Goal: Transaction & Acquisition: Purchase product/service

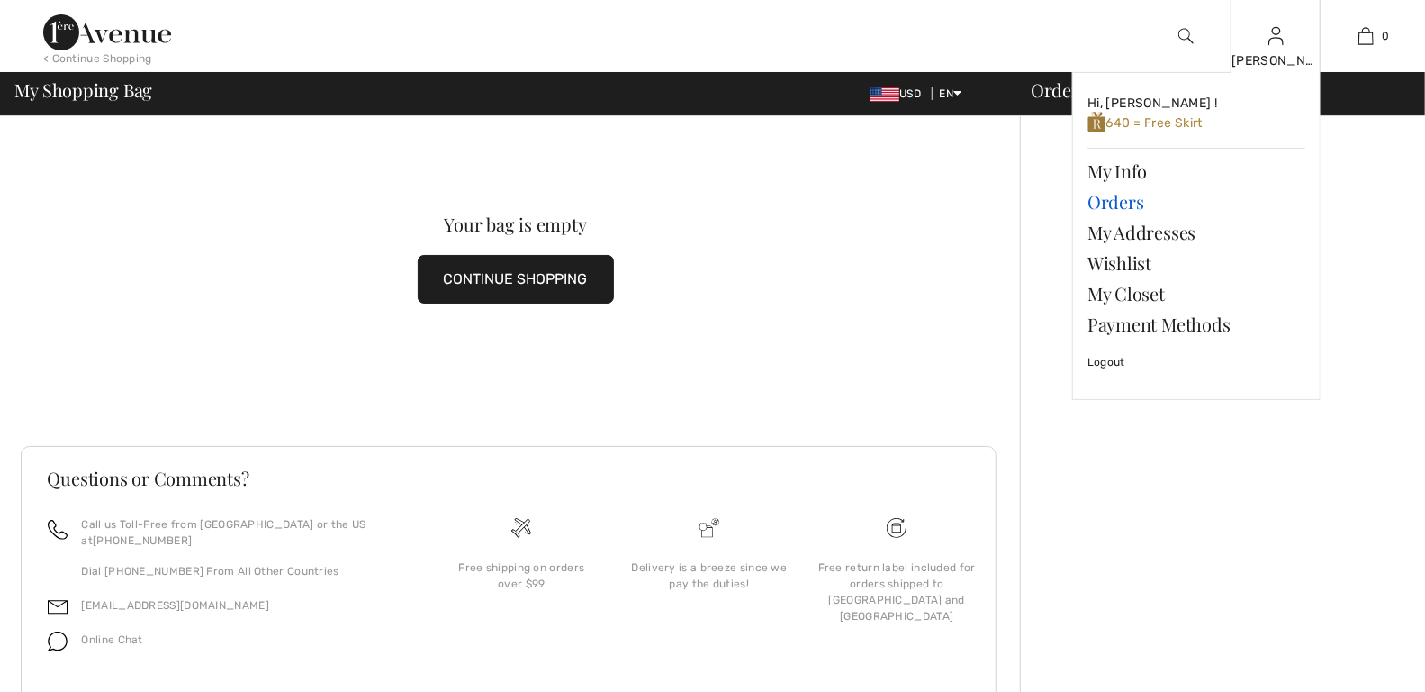
click at [1130, 196] on link "Orders" at bounding box center [1197, 201] width 218 height 31
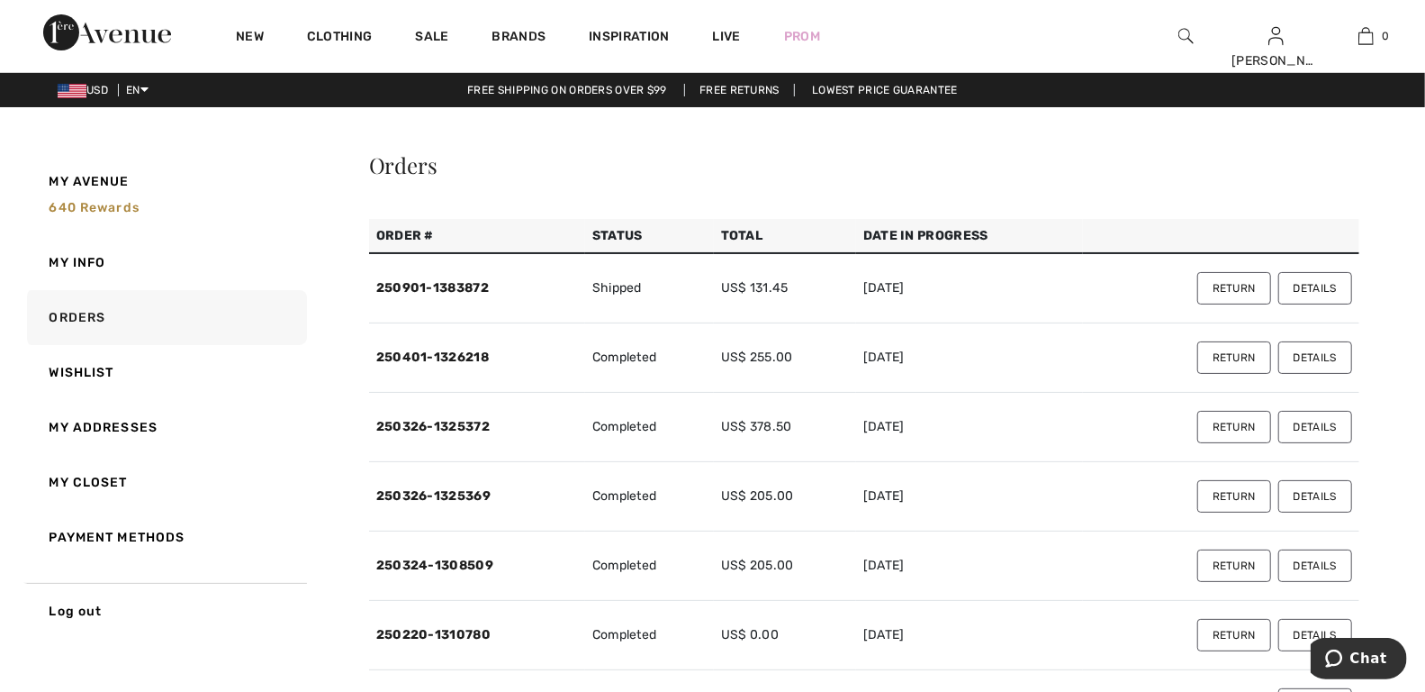
click at [1224, 287] on button "Return" at bounding box center [1235, 288] width 74 height 32
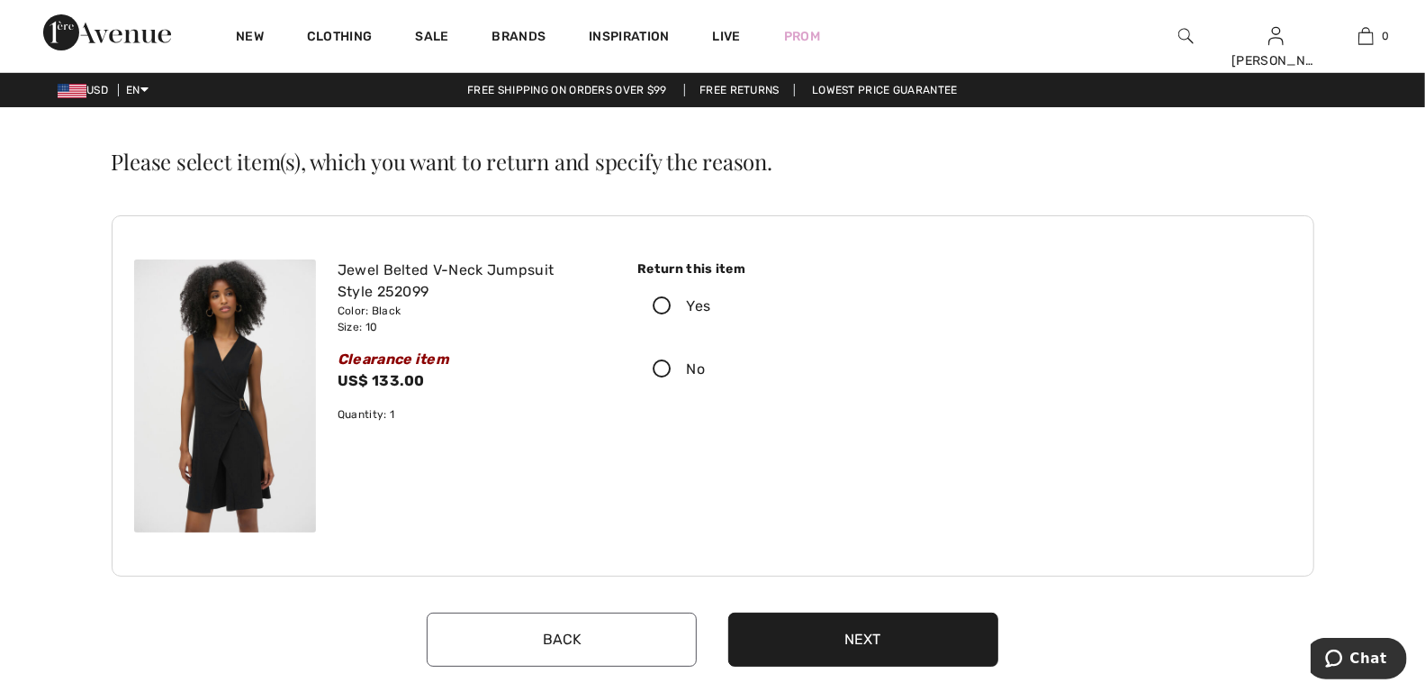
click at [665, 308] on icon at bounding box center [662, 306] width 48 height 19
click at [711, 308] on input "Yes" at bounding box center [717, 306] width 12 height 54
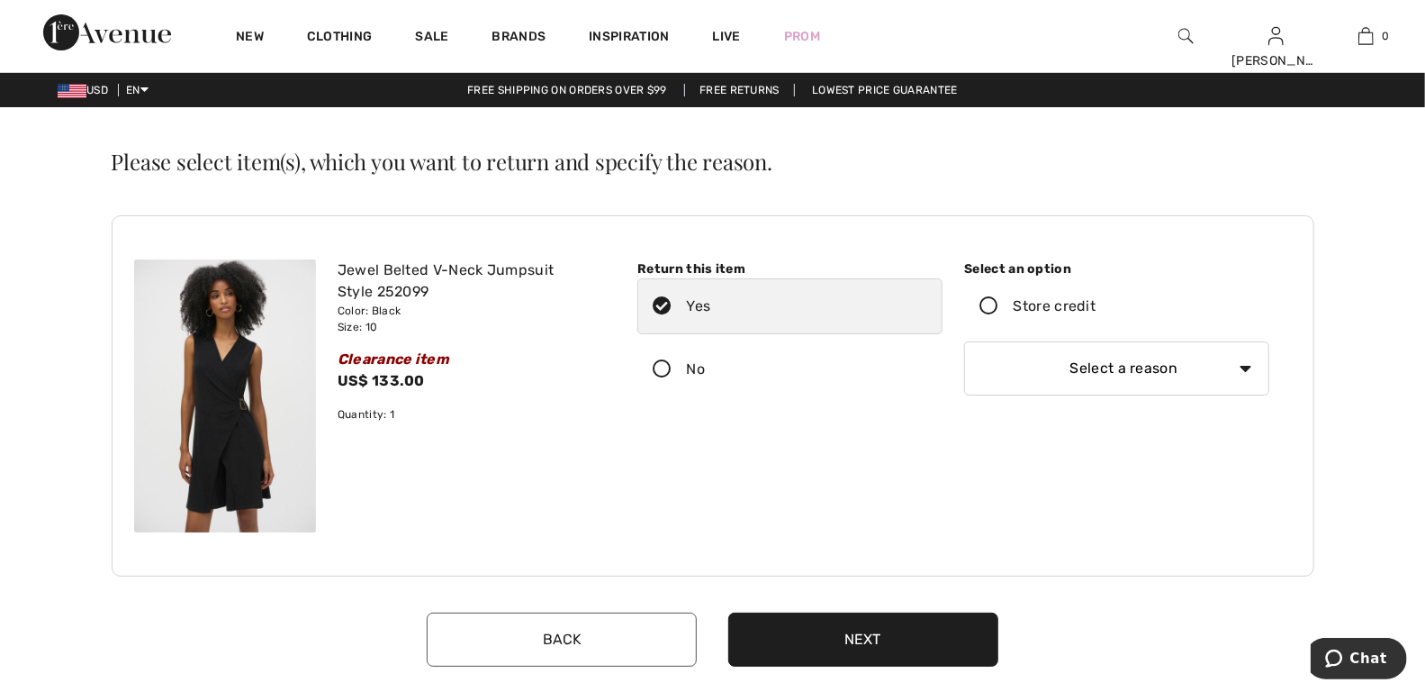
click at [1244, 365] on select "Select a reason I received the wrong product or size My order arrived too late …" at bounding box center [1116, 368] width 305 height 54
click at [908, 371] on label "No" at bounding box center [790, 369] width 305 height 56
click at [717, 371] on input "No" at bounding box center [711, 369] width 12 height 54
radio input "true"
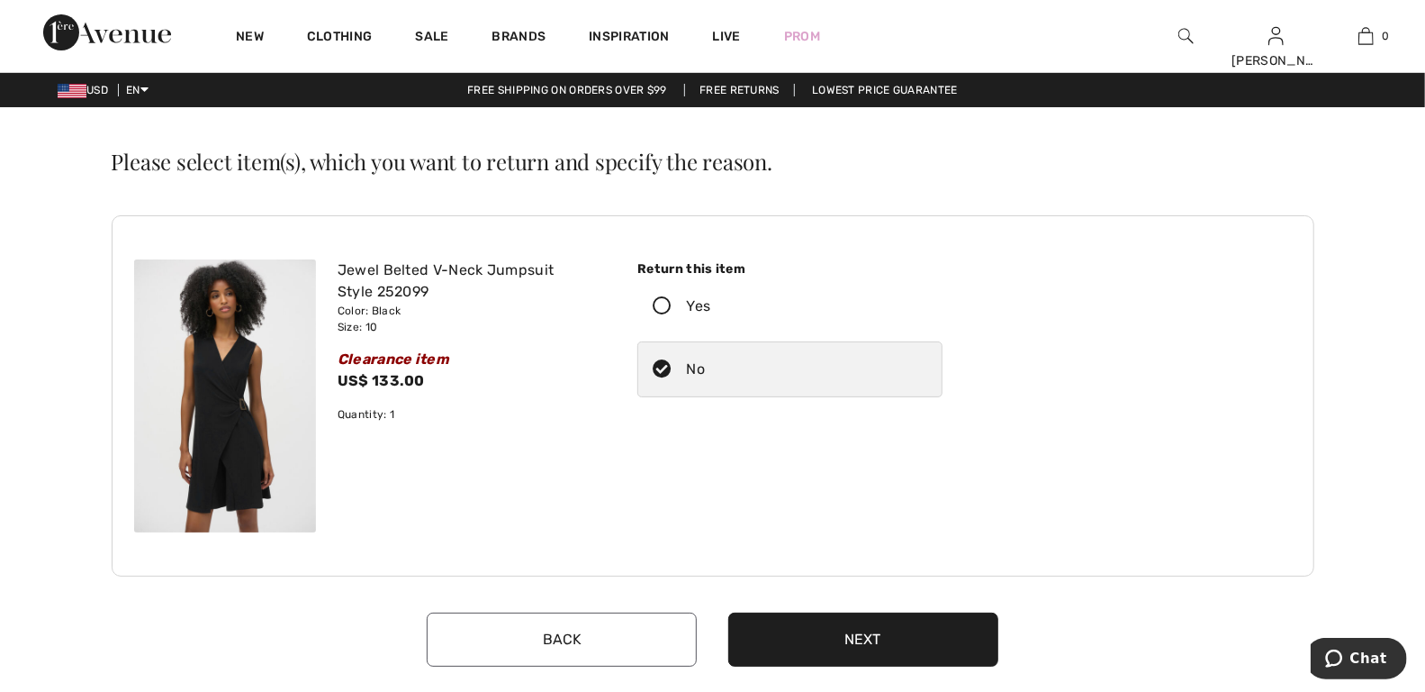
click at [666, 314] on label "Yes" at bounding box center [790, 306] width 305 height 56
click at [711, 314] on input "Yes" at bounding box center [717, 306] width 12 height 54
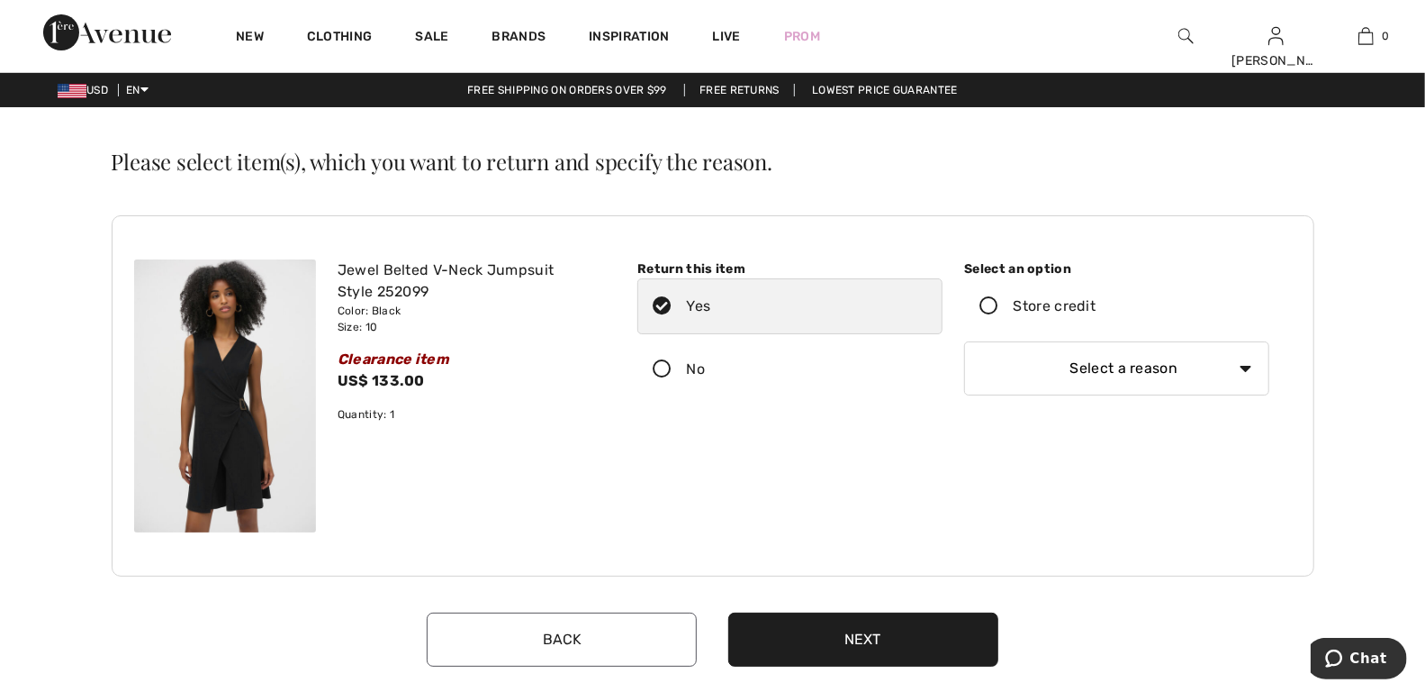
click at [1245, 366] on select "Select a reason I received the wrong product or size My order arrived too late …" at bounding box center [1116, 368] width 305 height 54
select select "6"
click at [964, 341] on select "Select a reason I received the wrong product or size My order arrived too late …" at bounding box center [1116, 368] width 305 height 54
click at [872, 653] on button "Next" at bounding box center [863, 639] width 270 height 54
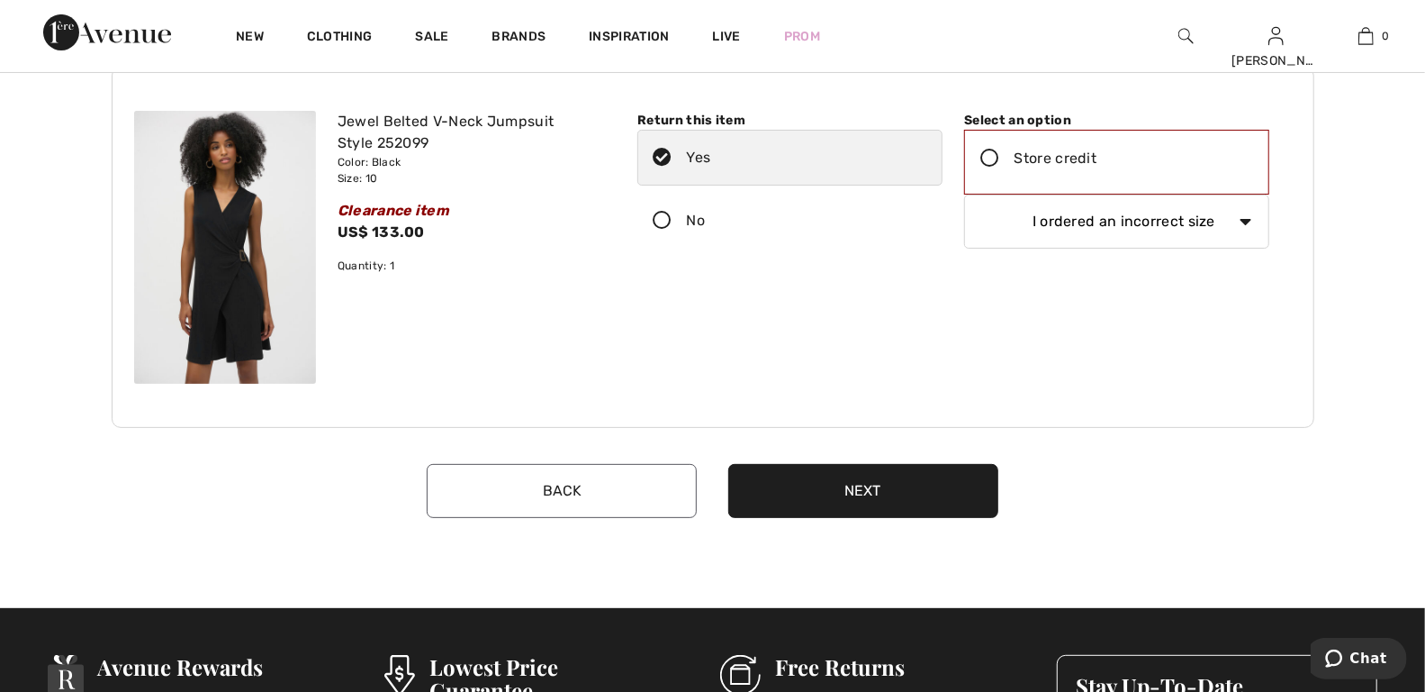
scroll to position [154, 0]
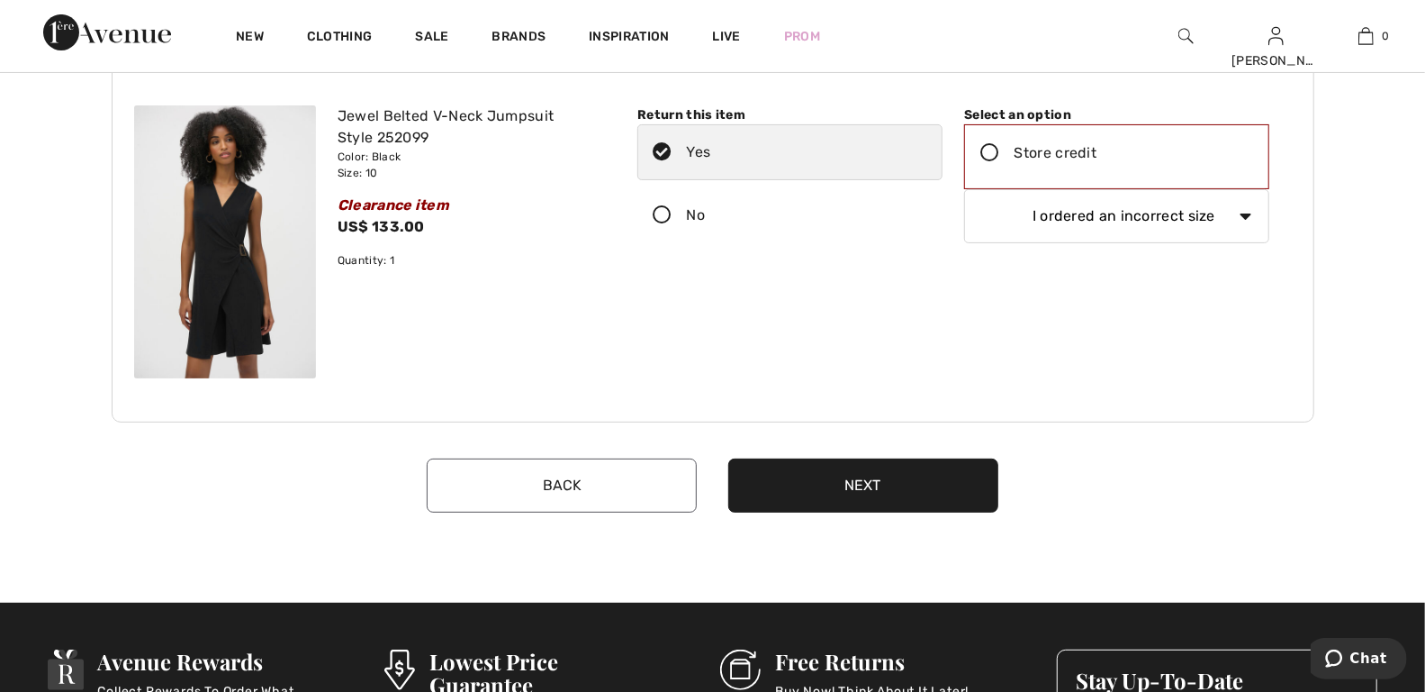
click at [905, 482] on button "Next" at bounding box center [863, 485] width 270 height 54
click at [989, 150] on icon at bounding box center [990, 153] width 48 height 19
click at [1097, 150] on input "Store credit" at bounding box center [1103, 153] width 12 height 54
click at [864, 476] on button "Next" at bounding box center [863, 485] width 270 height 54
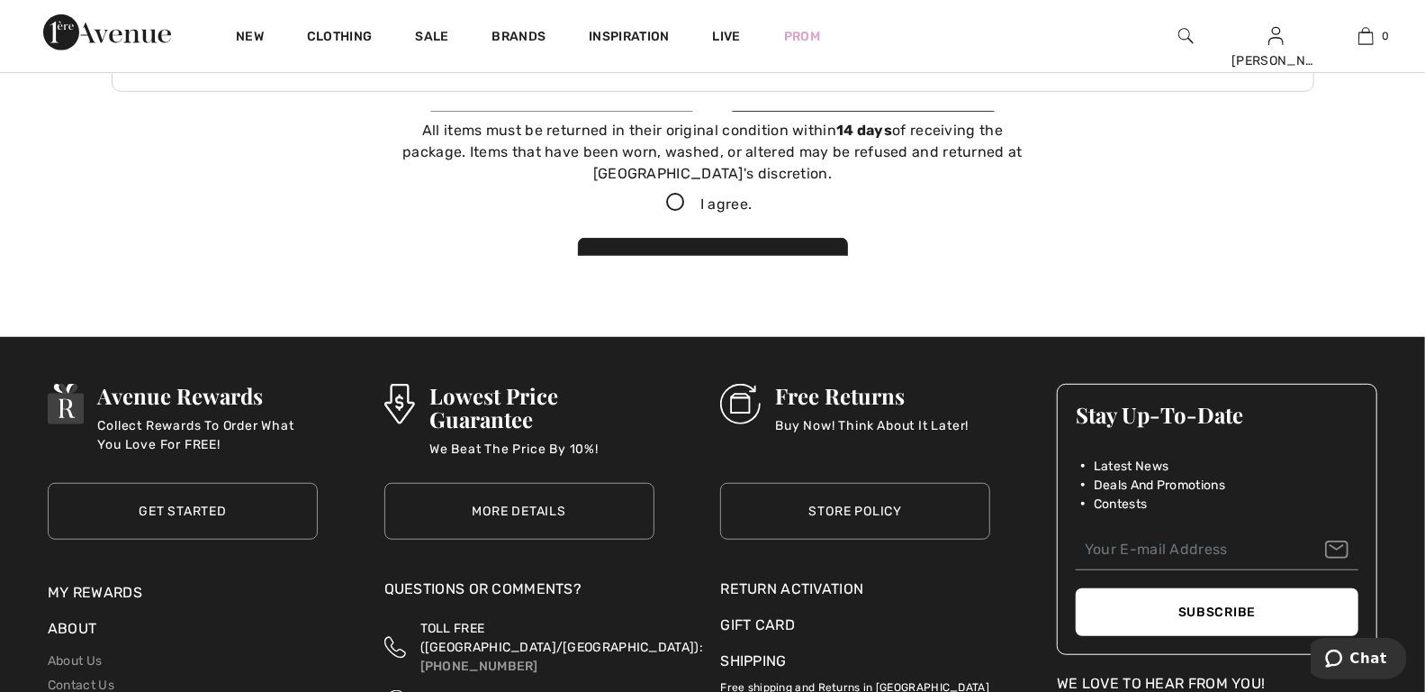
scroll to position [494, 0]
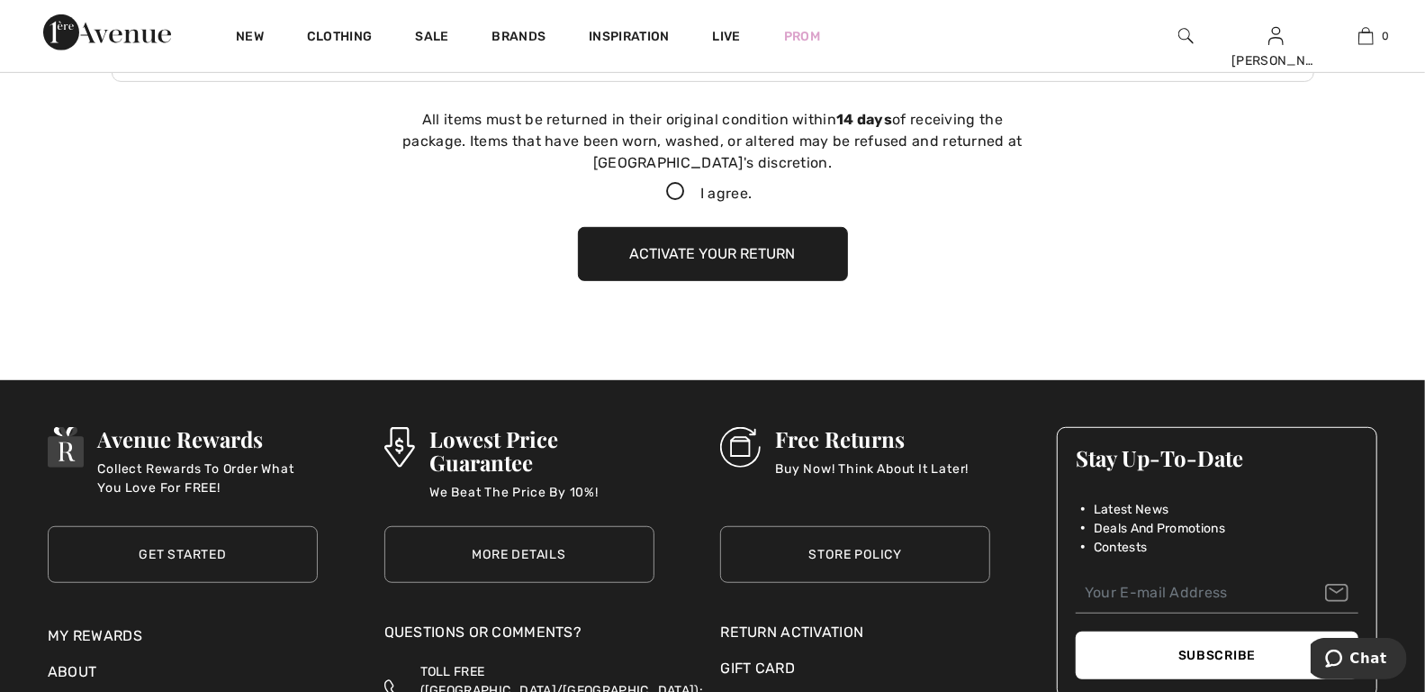
click at [673, 187] on icon at bounding box center [677, 192] width 48 height 19
click at [752, 187] on input "I agree." at bounding box center [758, 192] width 12 height 12
checkbox input "true"
click at [702, 249] on button "Activate your return" at bounding box center [713, 254] width 270 height 54
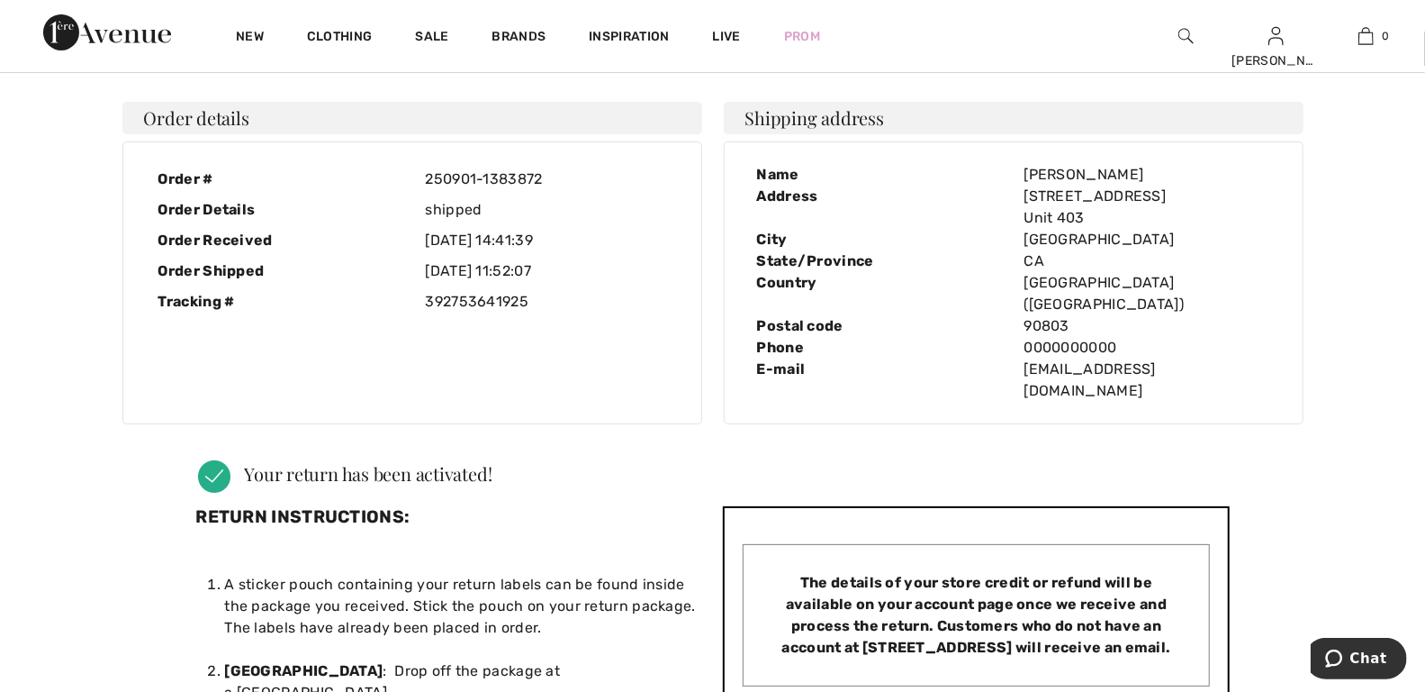
scroll to position [0, 0]
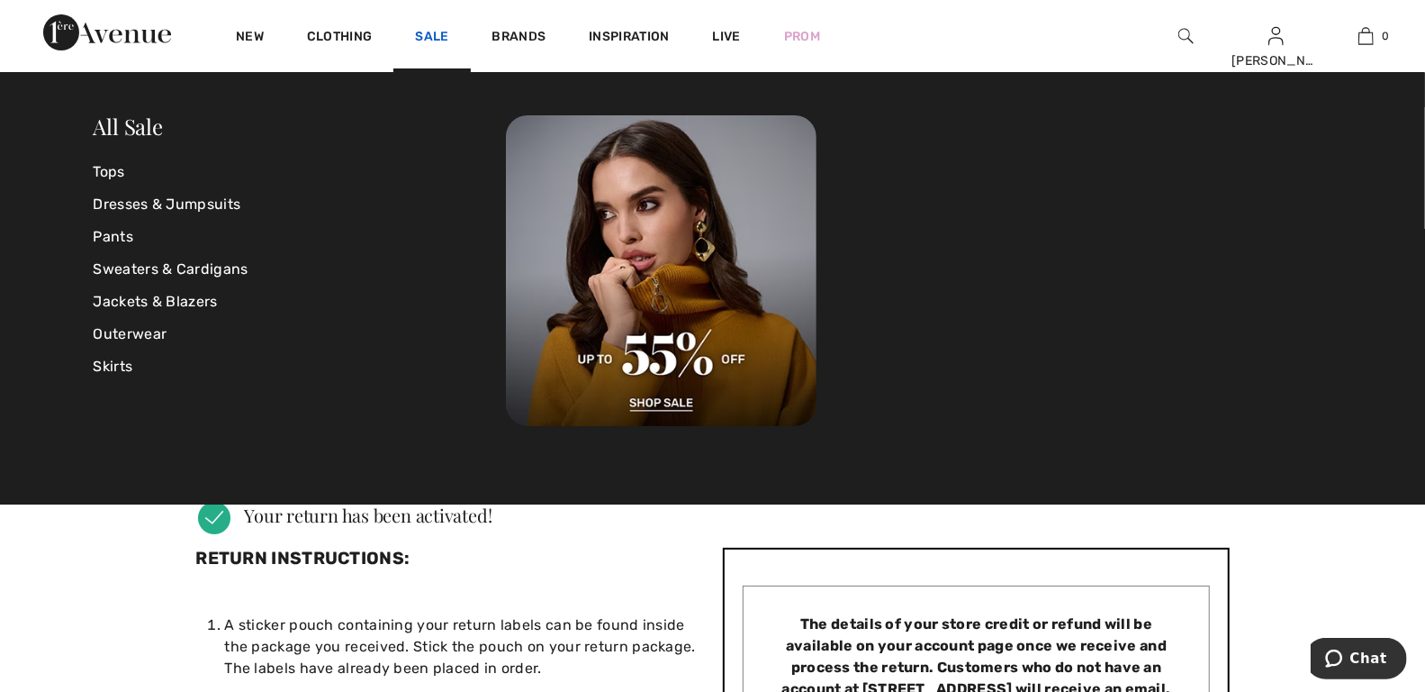
click at [425, 36] on link "Sale" at bounding box center [431, 38] width 33 height 19
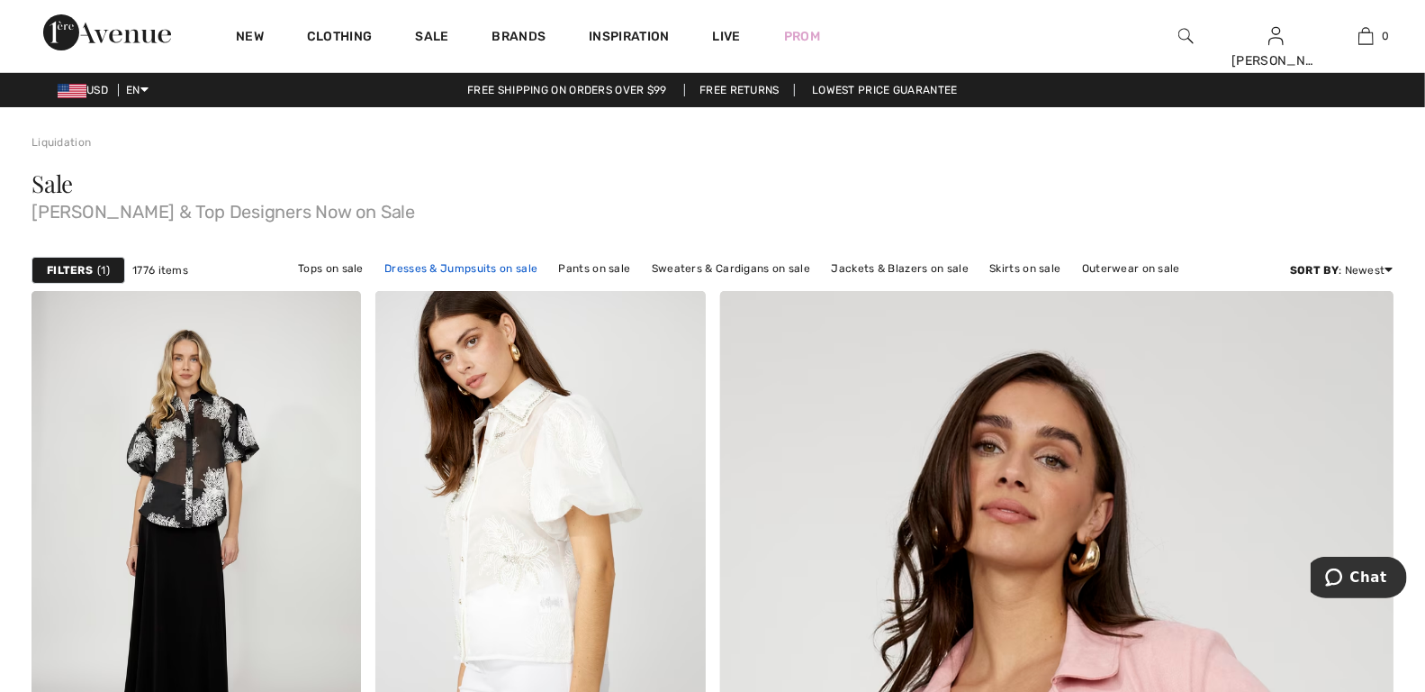
click at [455, 264] on link "Dresses & Jumpsuits on sale" at bounding box center [460, 268] width 171 height 23
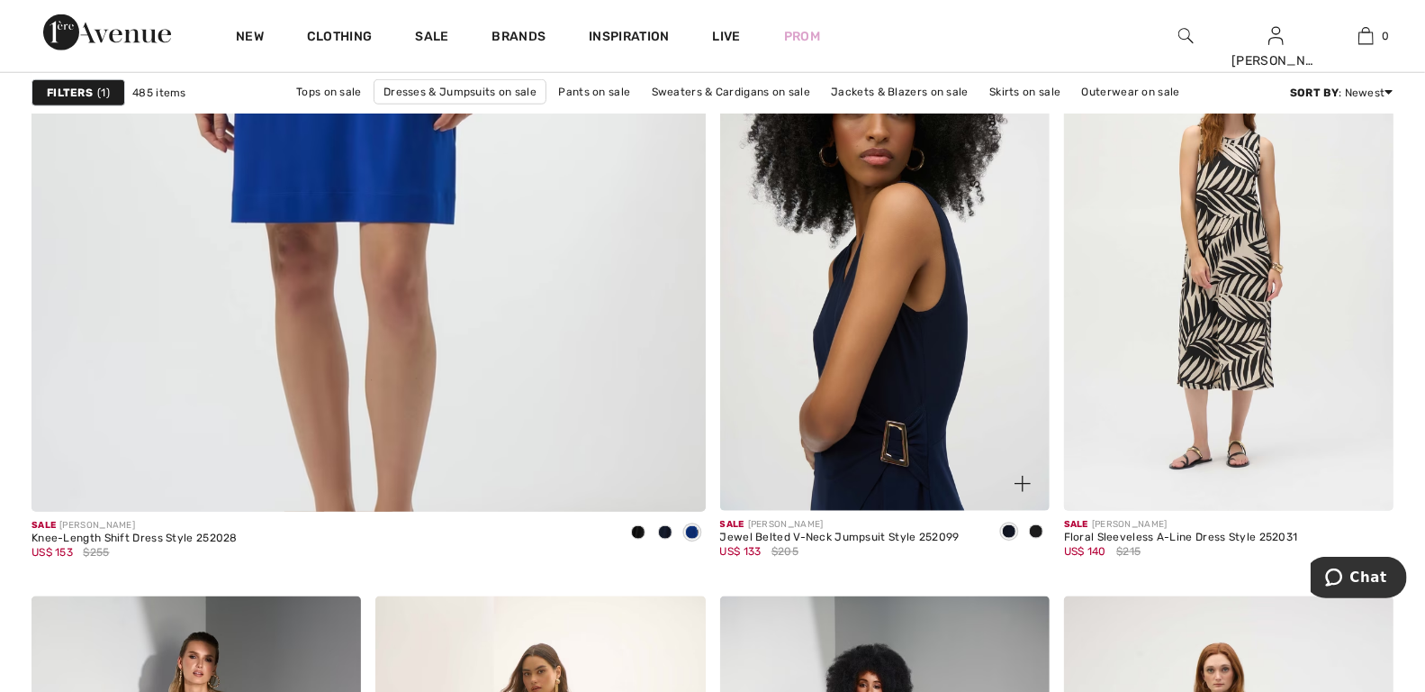
scroll to position [5346, 0]
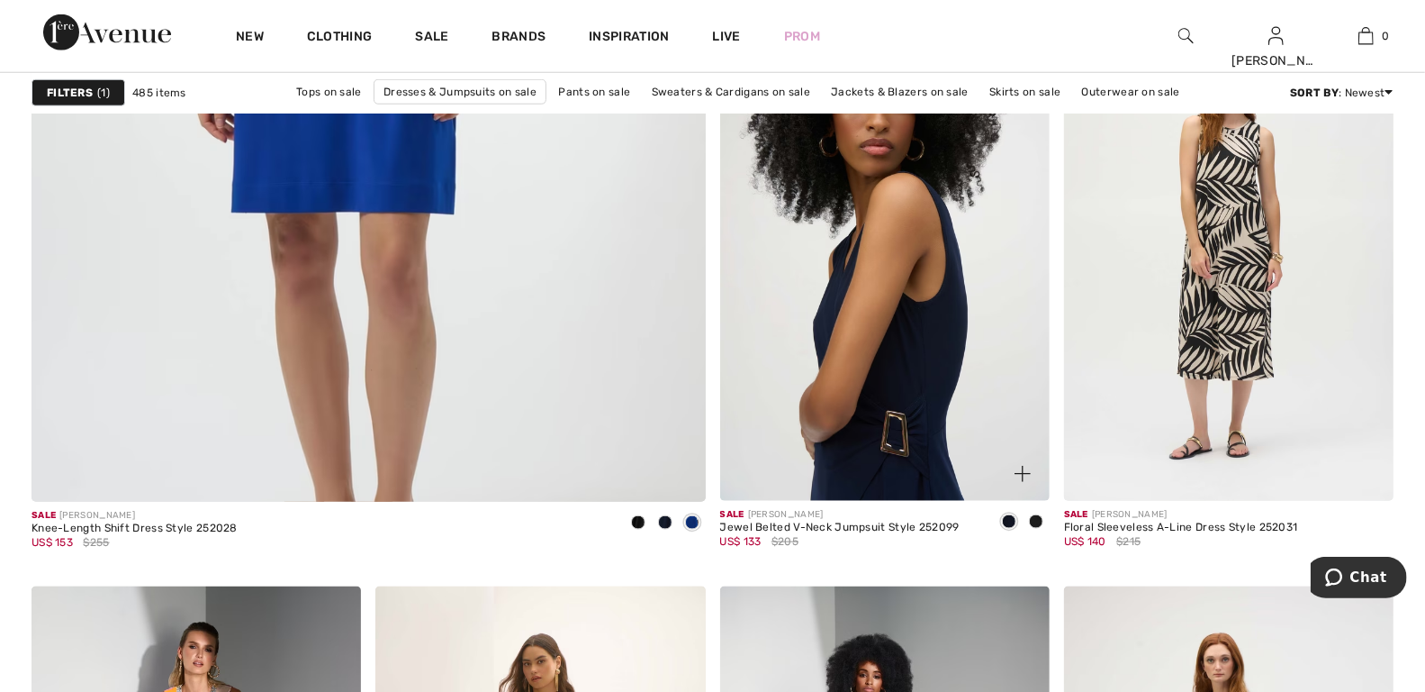
click at [899, 366] on img at bounding box center [885, 252] width 330 height 494
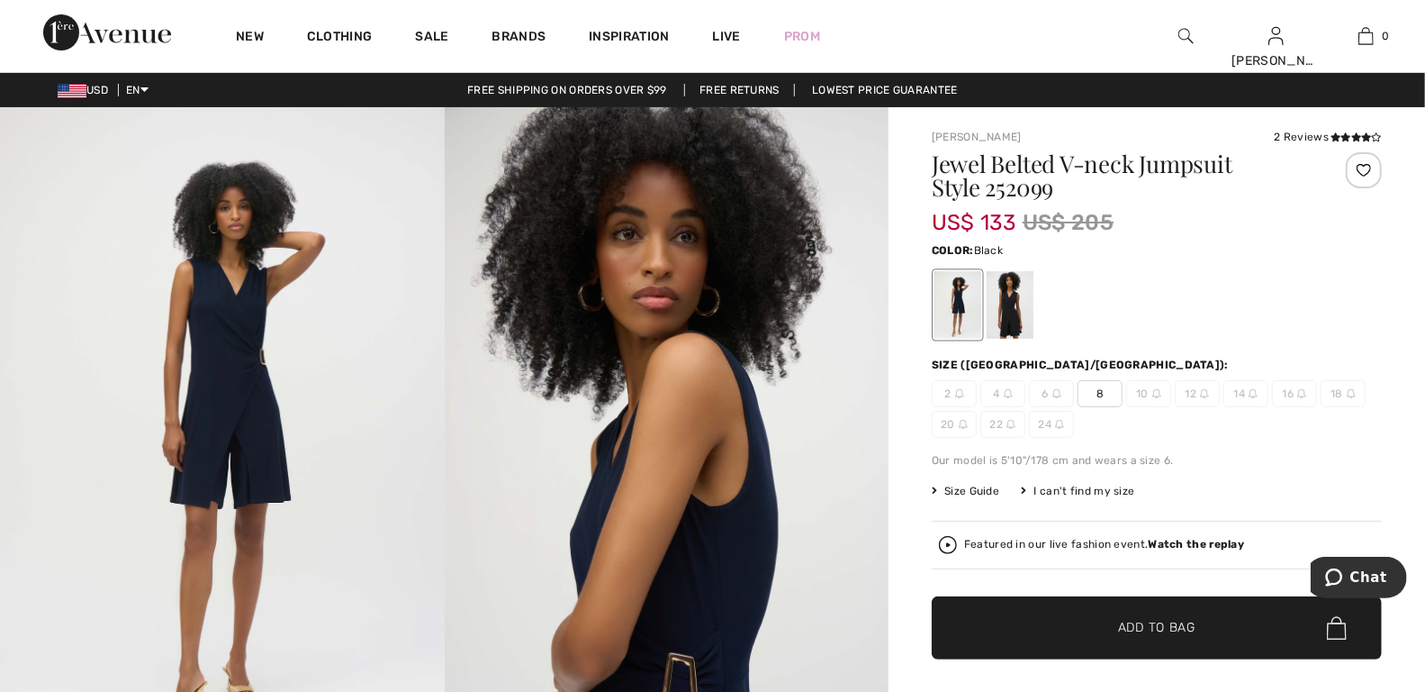
click at [1007, 317] on div at bounding box center [1010, 305] width 47 height 68
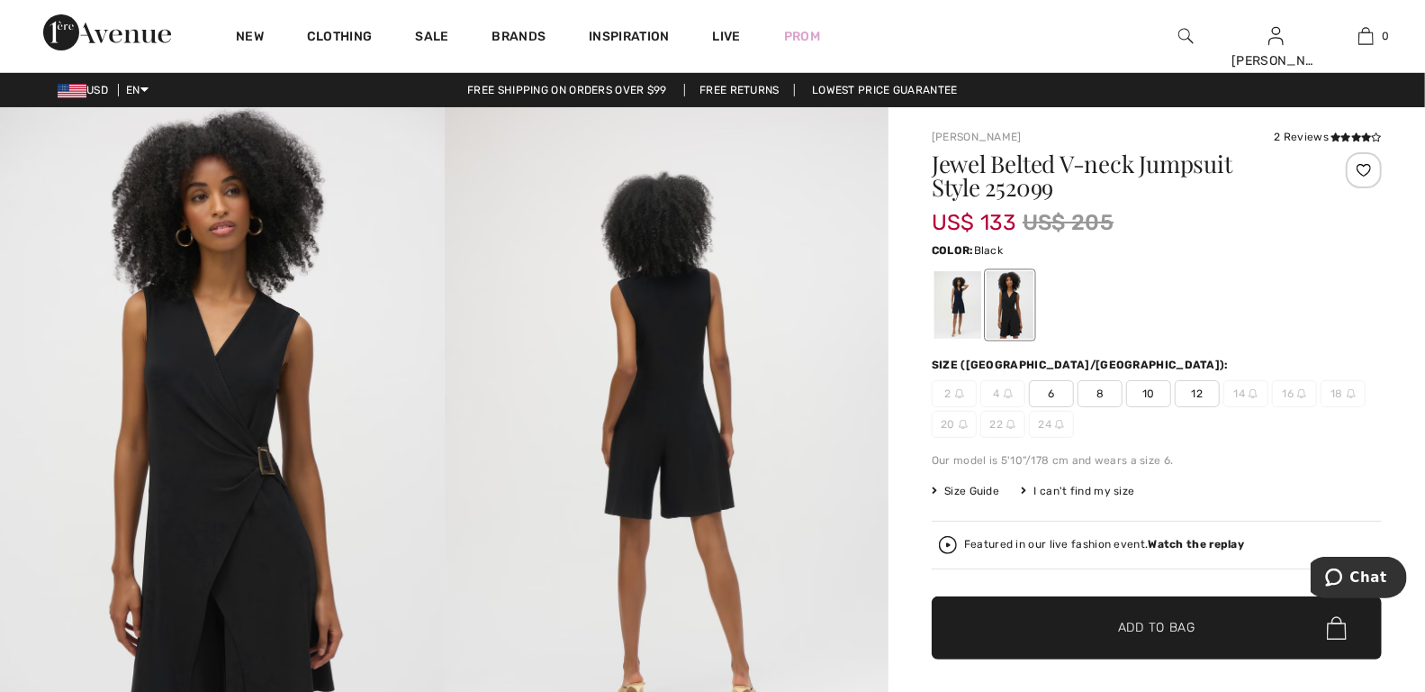
click at [1194, 390] on span "12" at bounding box center [1197, 393] width 45 height 27
click at [1144, 628] on span "Add to Bag" at bounding box center [1156, 628] width 77 height 19
click at [1270, 277] on div at bounding box center [1157, 304] width 450 height 75
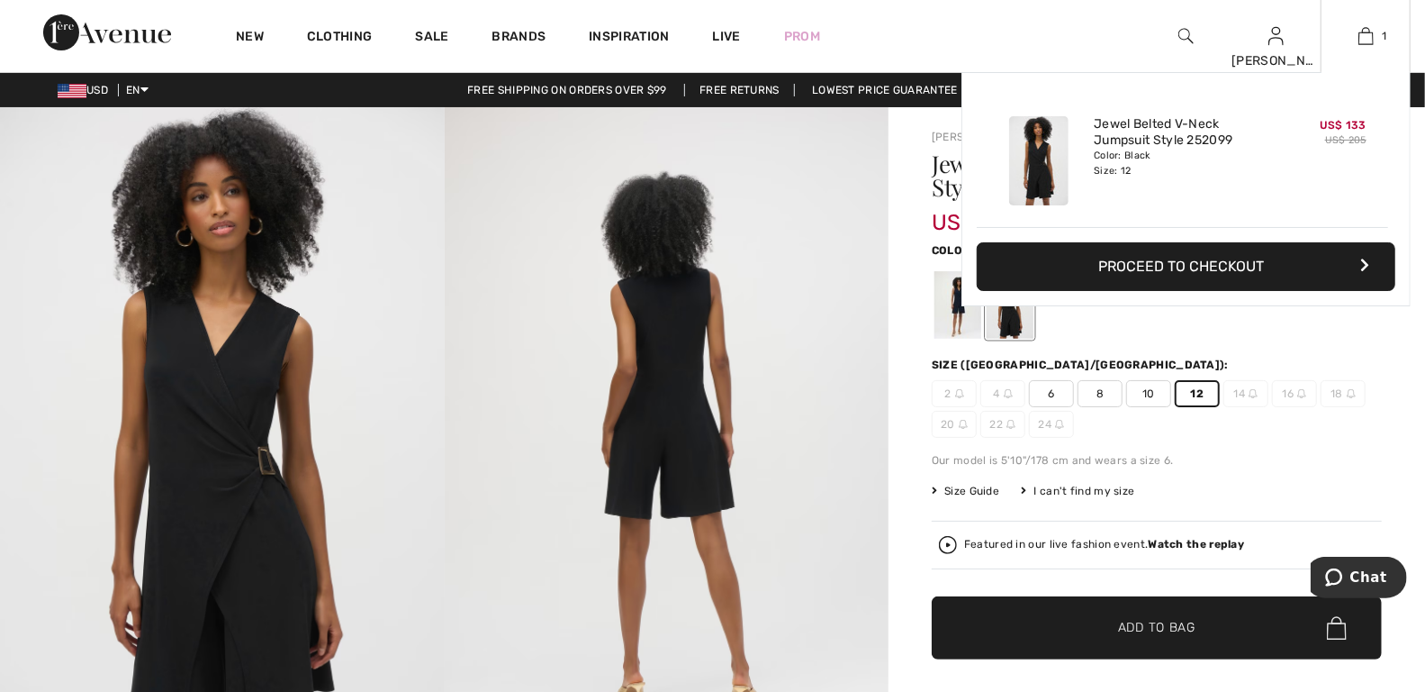
click at [1285, 261] on button "Proceed to Checkout" at bounding box center [1186, 266] width 419 height 49
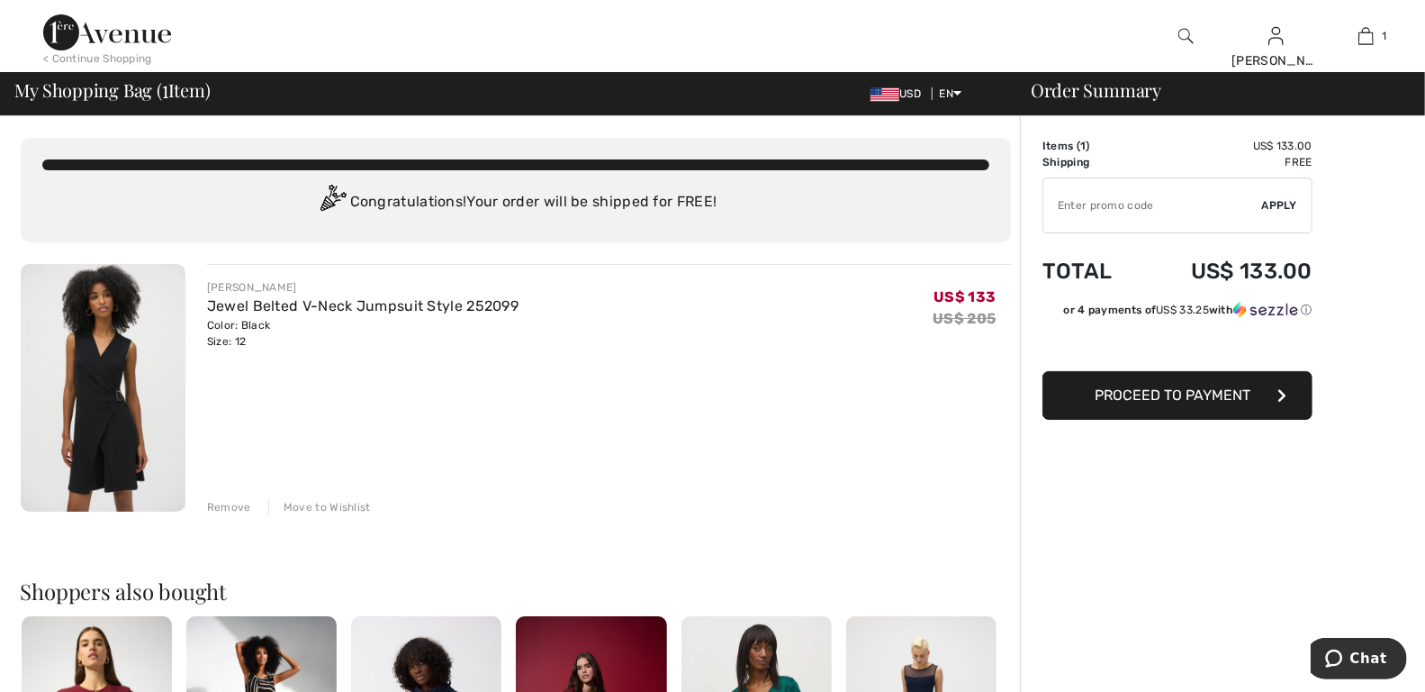
click at [1134, 395] on span "Proceed to Payment" at bounding box center [1174, 394] width 156 height 17
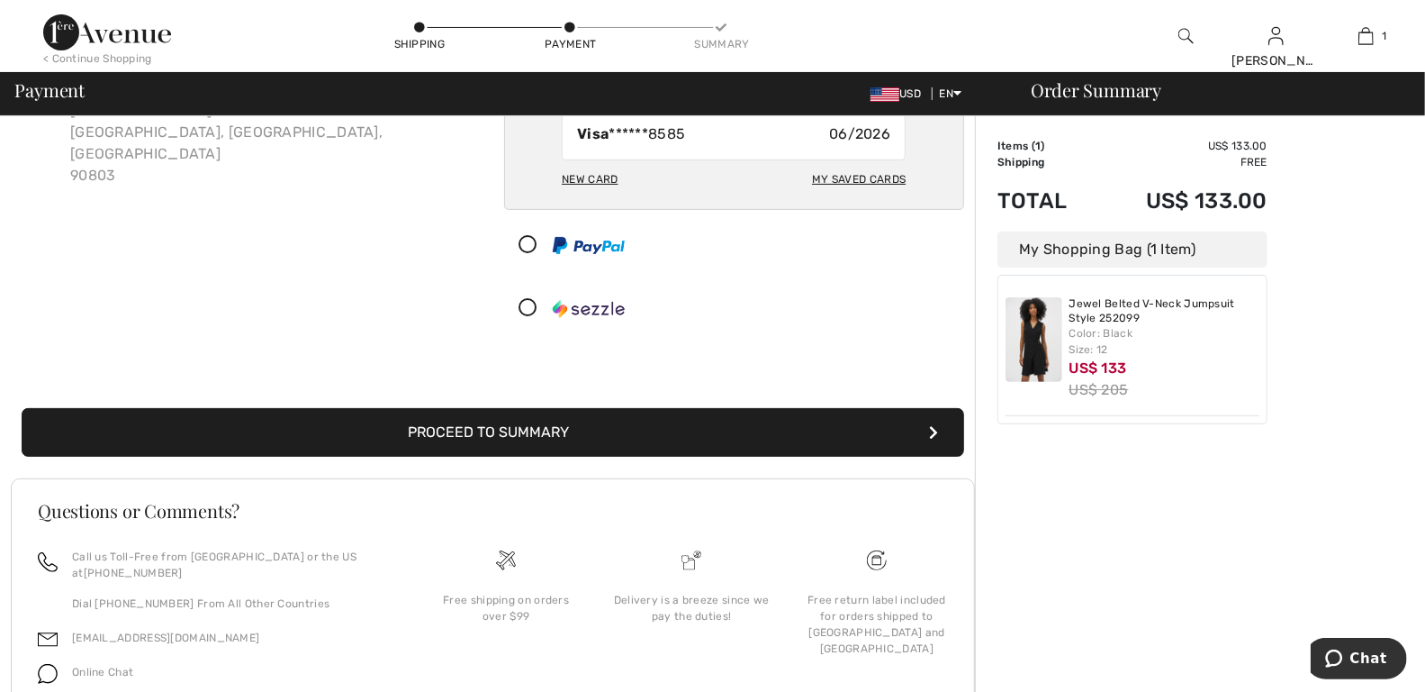
scroll to position [167, 0]
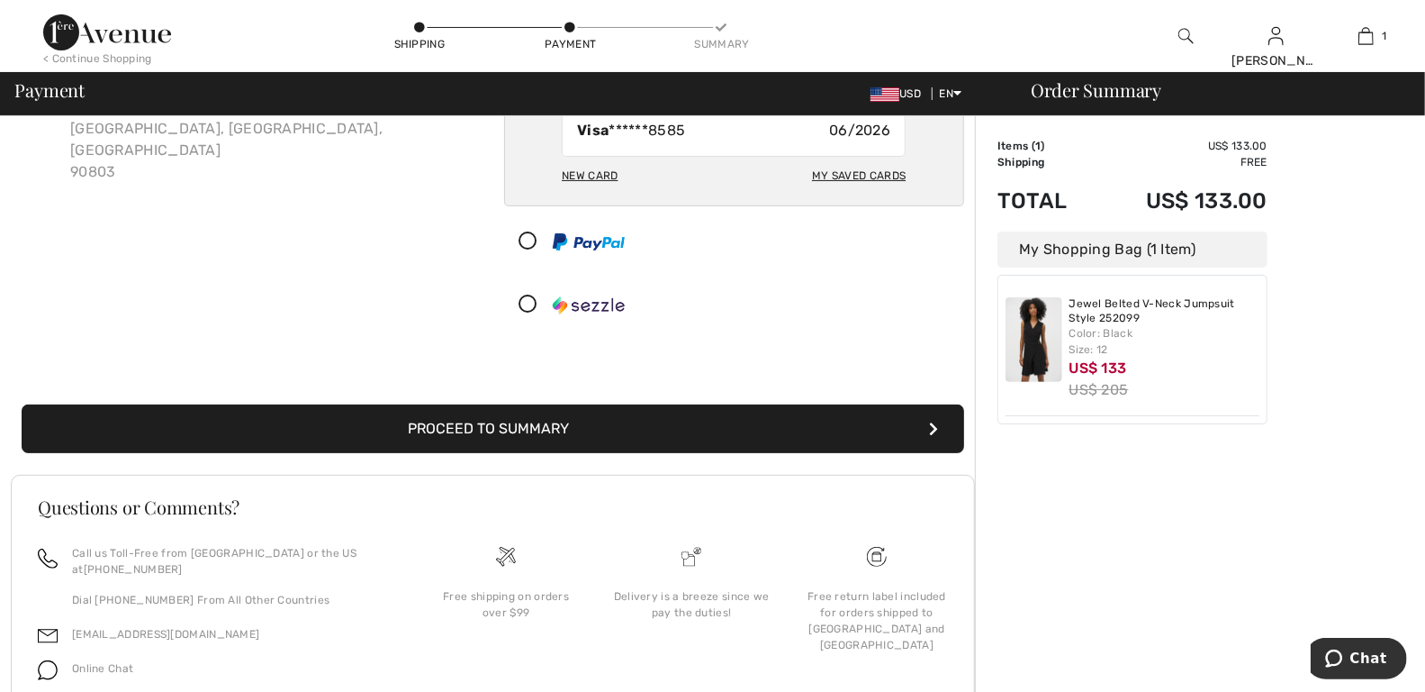
click at [563, 421] on button "Proceed to Summary" at bounding box center [493, 428] width 943 height 49
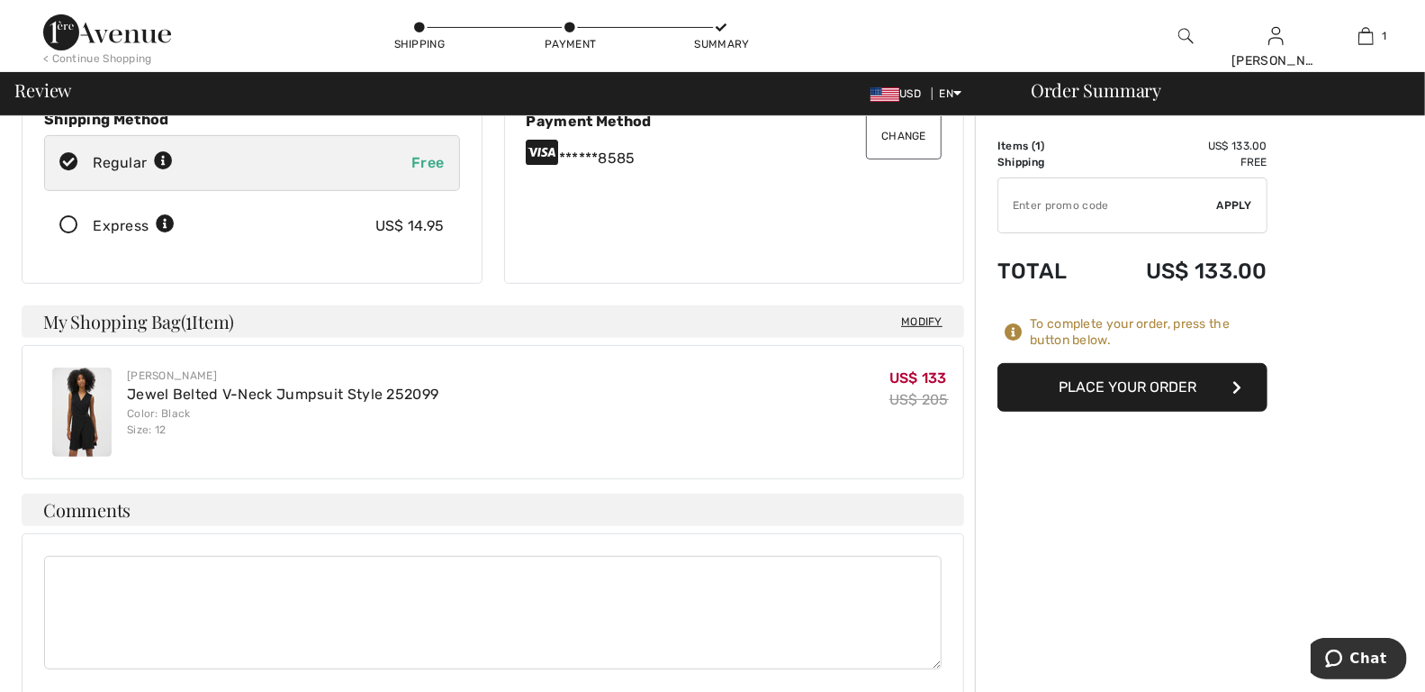
scroll to position [273, 0]
click at [1105, 383] on button "Place Your Order" at bounding box center [1133, 387] width 270 height 49
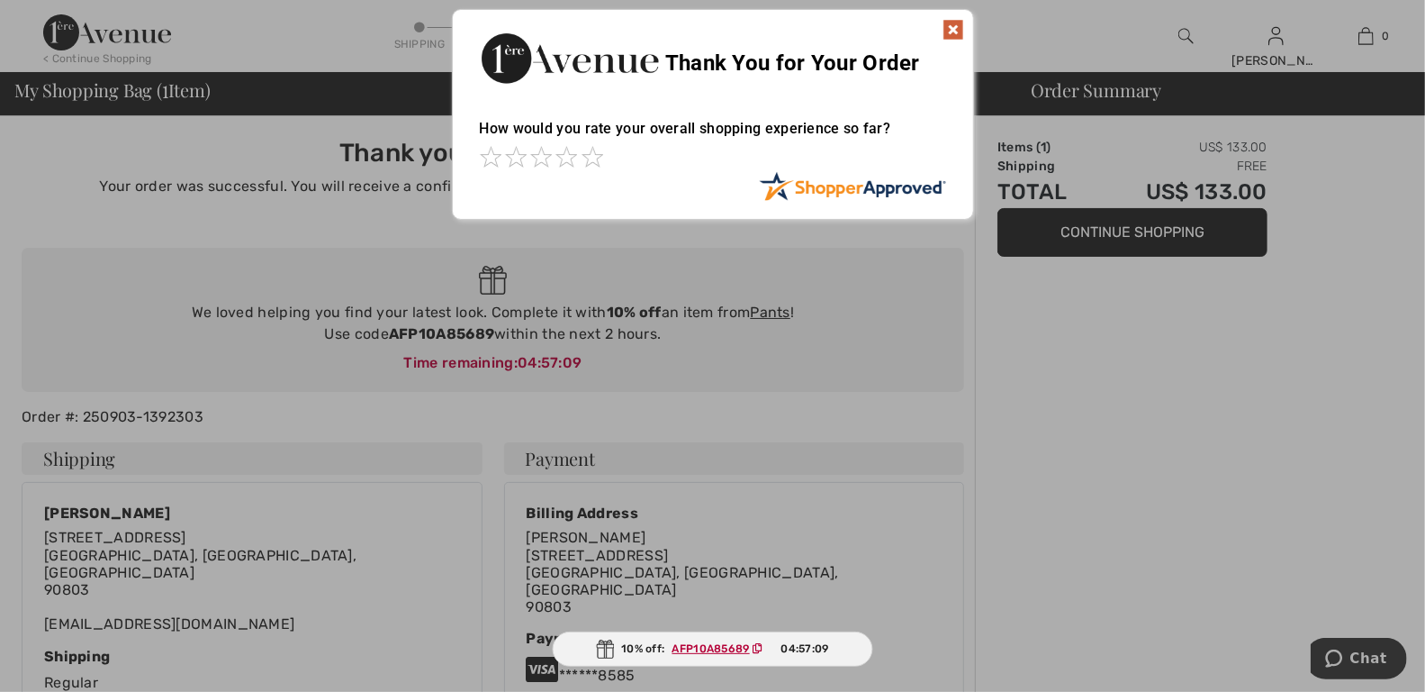
click at [946, 25] on img at bounding box center [954, 30] width 22 height 22
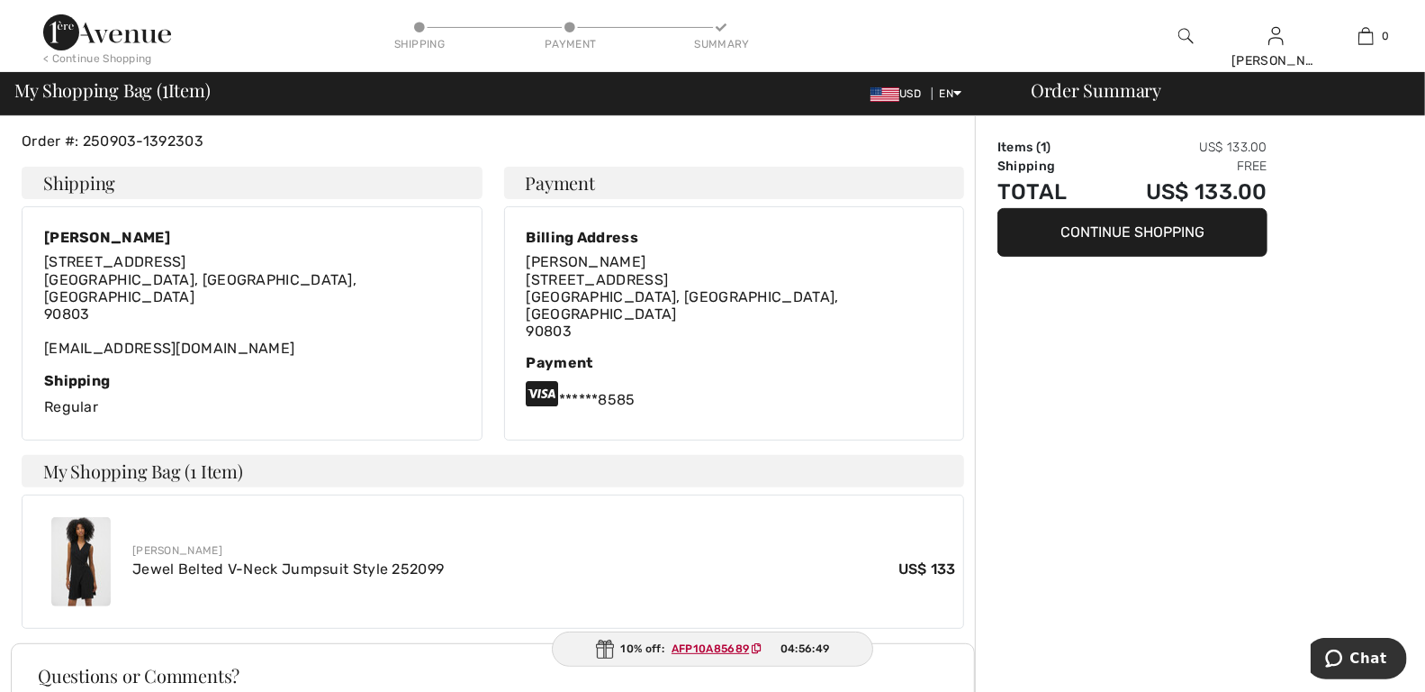
scroll to position [276, 0]
click at [1081, 240] on button "Continue Shopping" at bounding box center [1133, 232] width 270 height 49
